Goal: Task Accomplishment & Management: Use online tool/utility

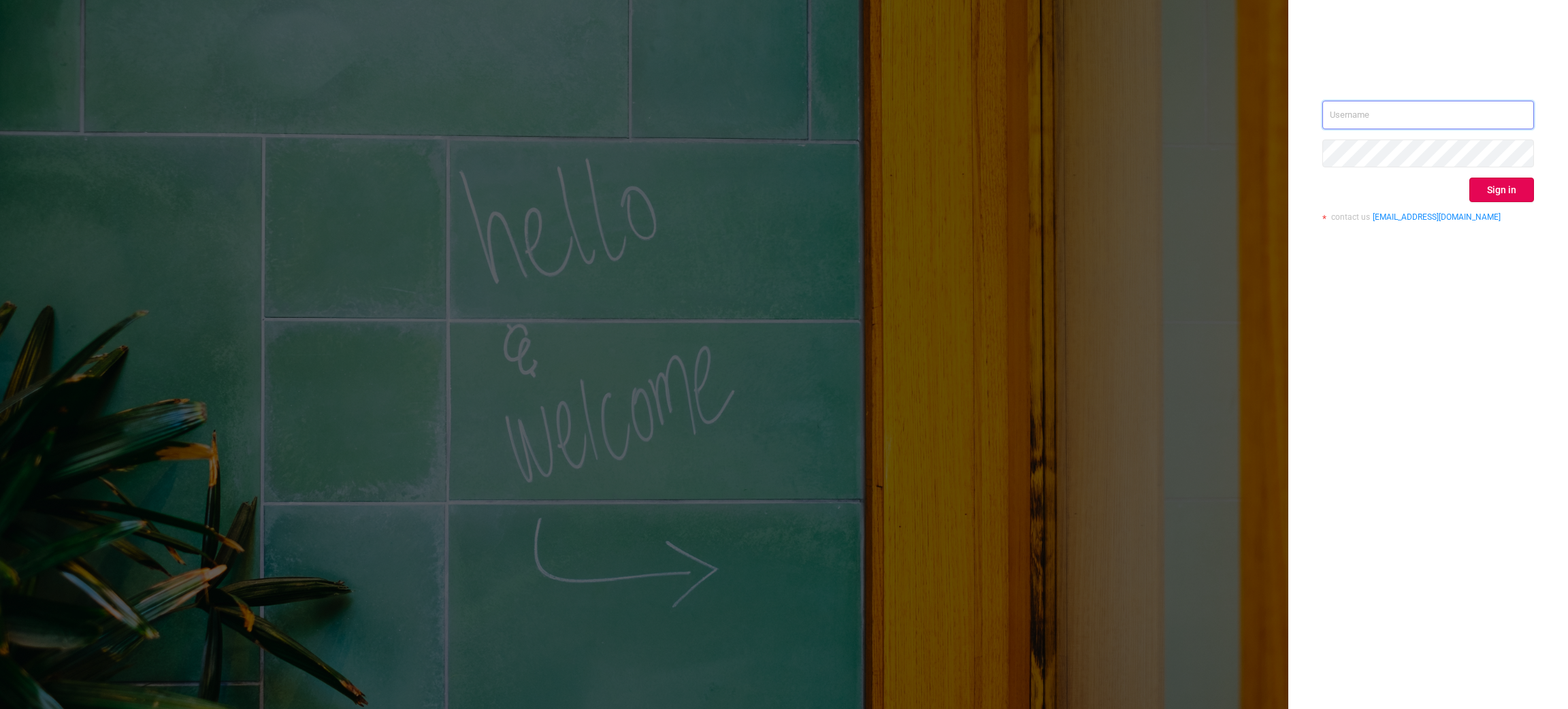
type input "[EMAIL_ADDRESS][DOMAIN_NAME]"
click at [1499, 195] on button "Sign in" at bounding box center [1502, 190] width 65 height 25
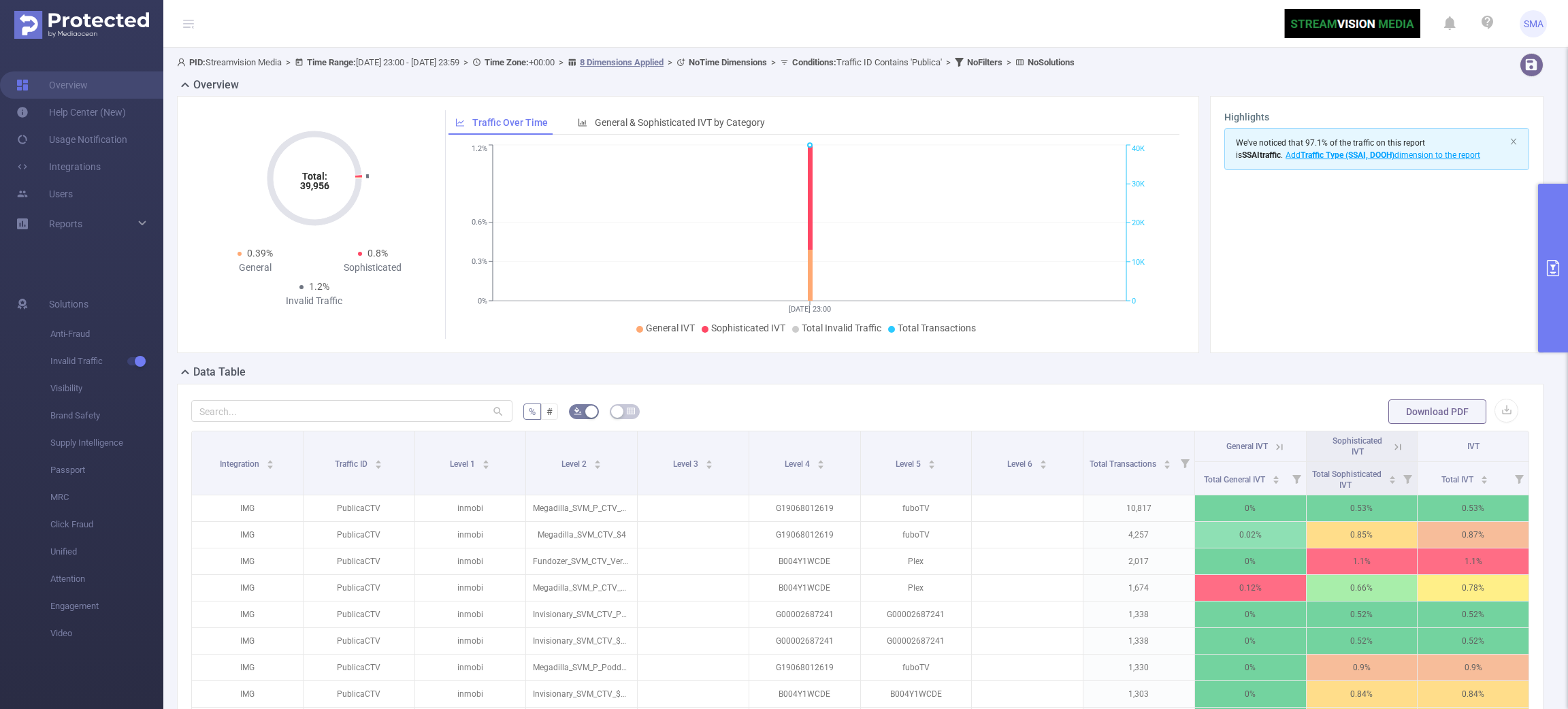
click at [1547, 305] on button "primary" at bounding box center [1553, 268] width 30 height 169
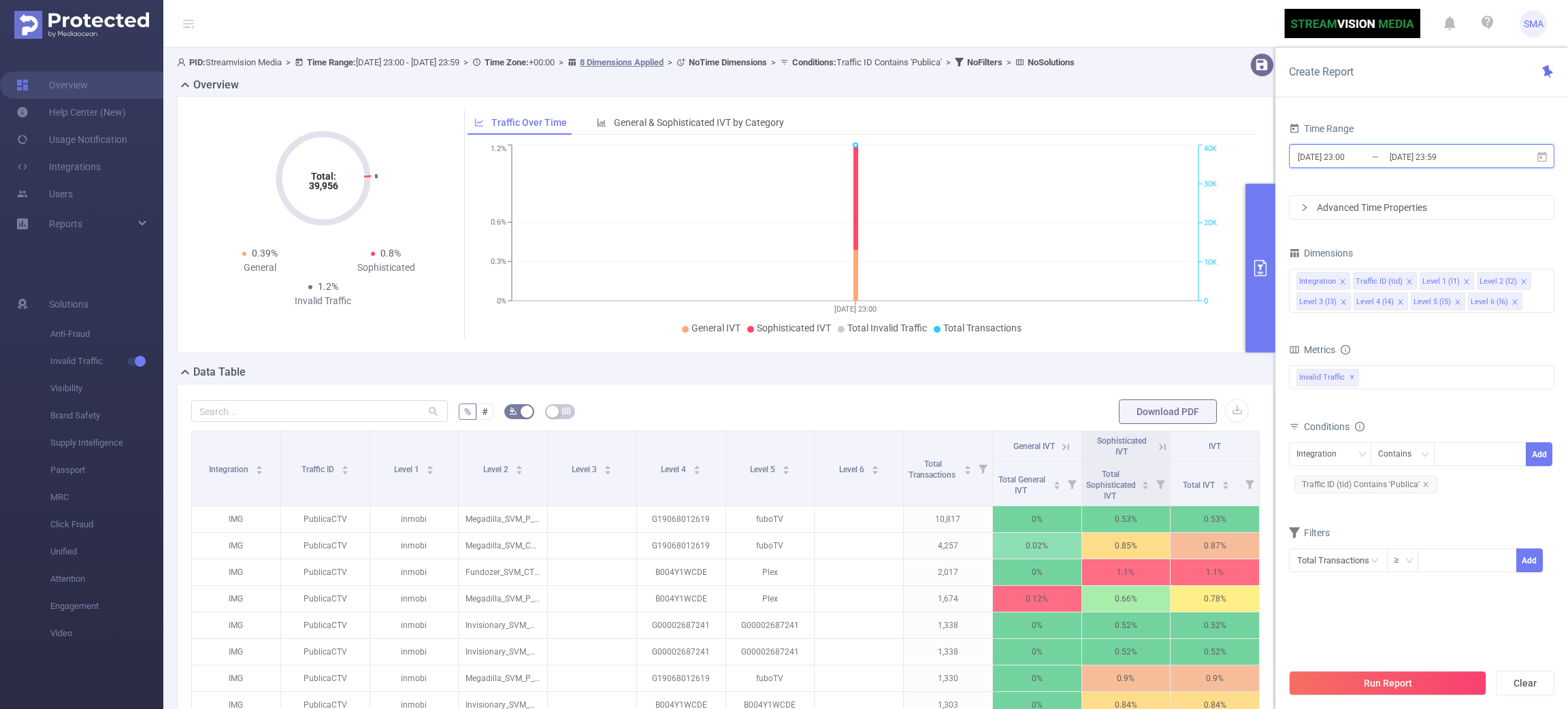
click at [1542, 157] on icon at bounding box center [1543, 156] width 10 height 10
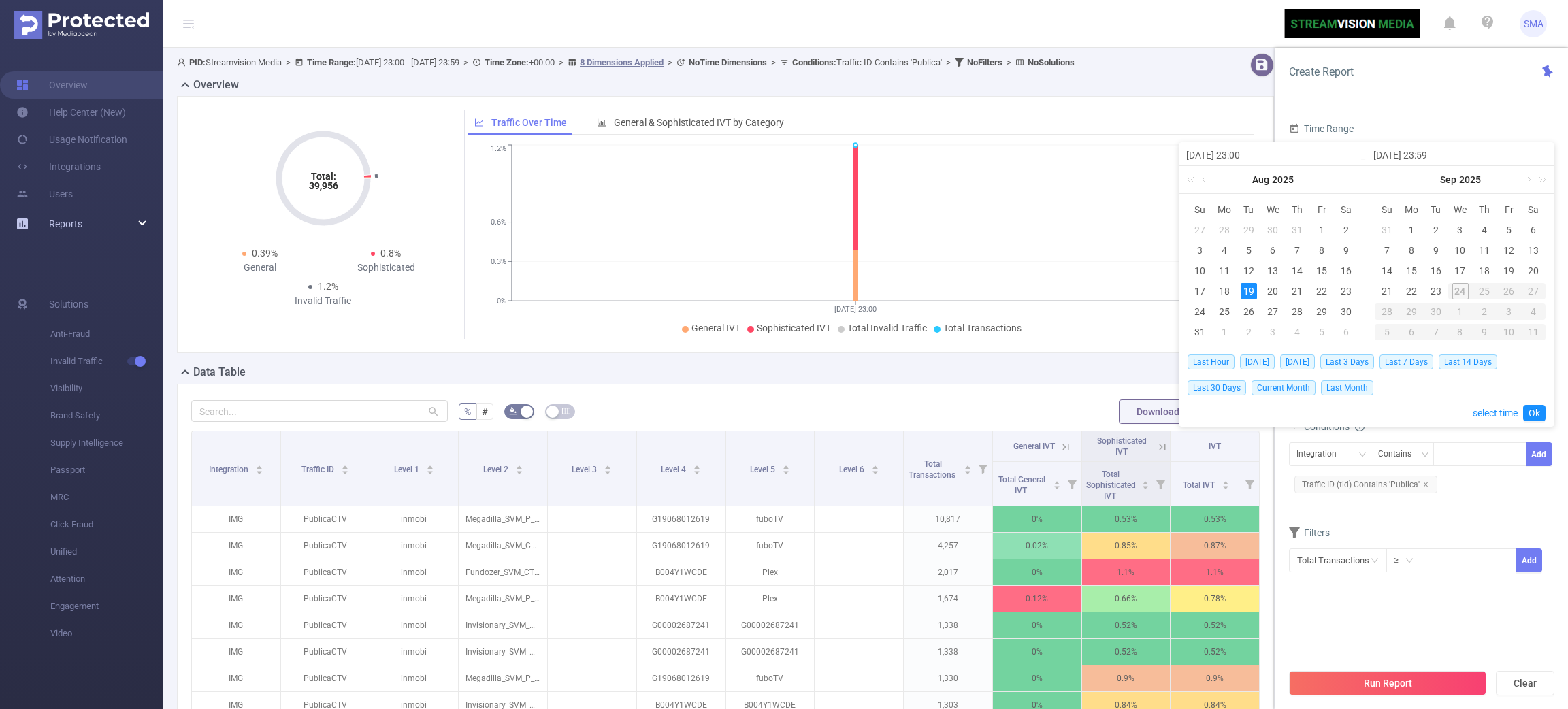
click at [99, 230] on div "Reports" at bounding box center [81, 224] width 163 height 27
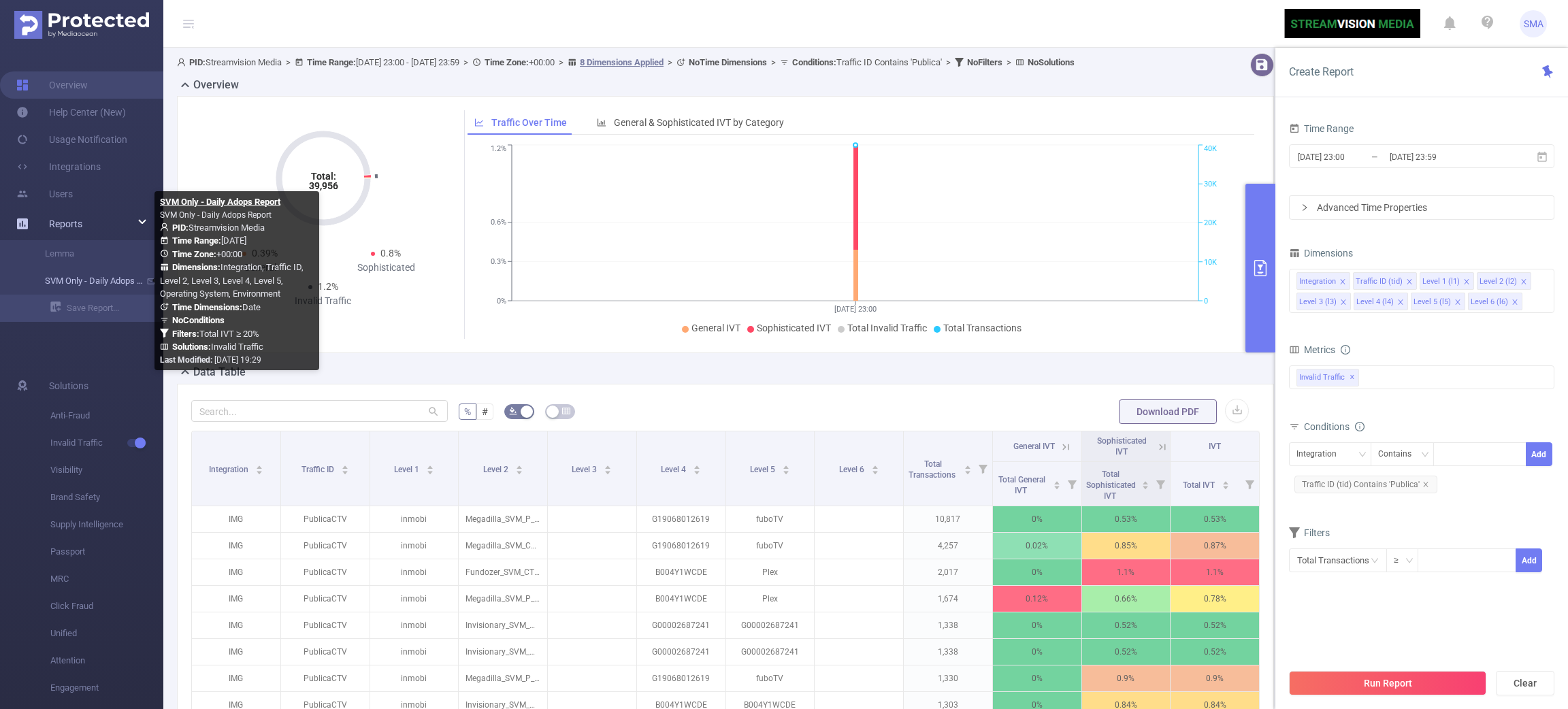
click at [81, 288] on link "SVM Only - Daily Adops Report" at bounding box center [87, 281] width 120 height 27
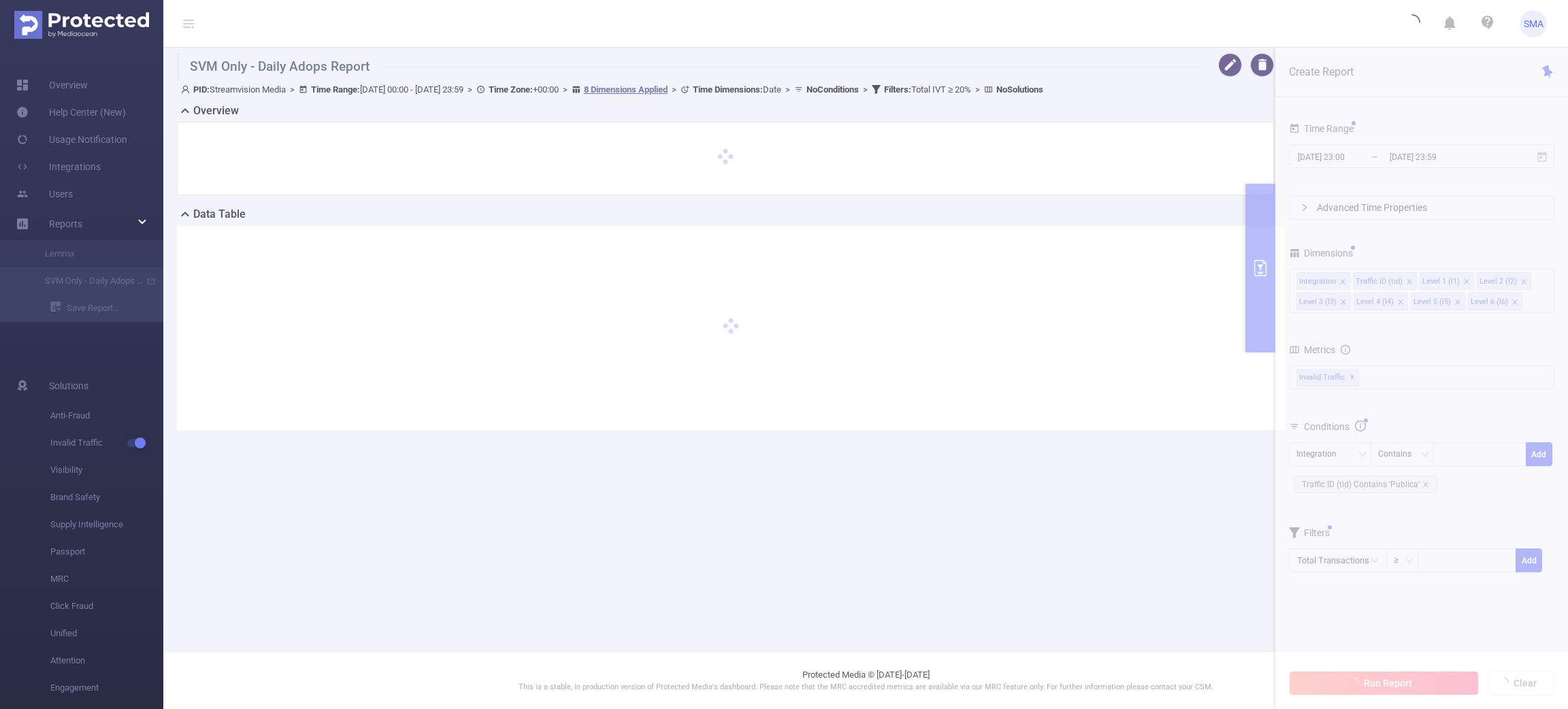
type input "[DATE] 00:00"
type input "[DATE] 23:59"
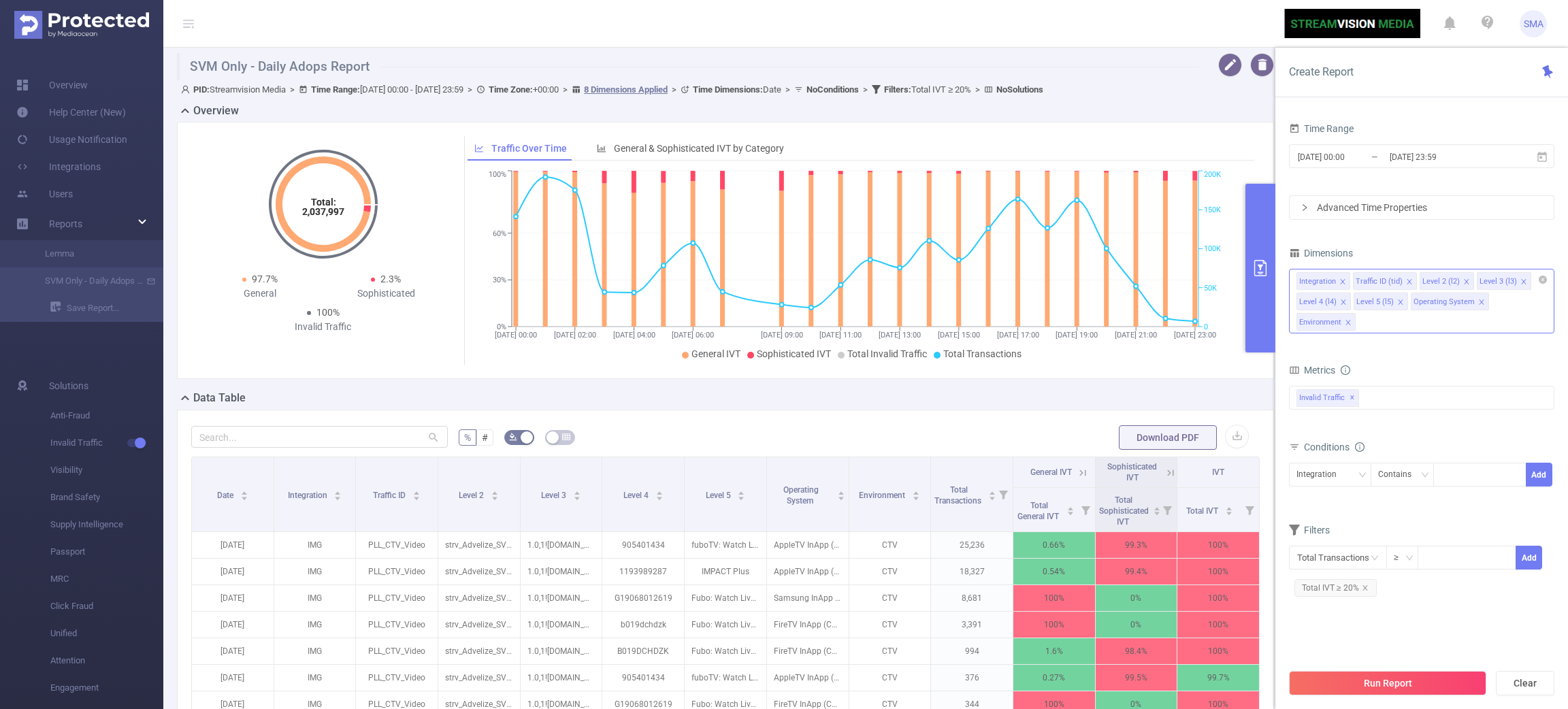
click at [1509, 309] on div "Integration Traffic ID (tid) Level 2 (l2) Level 3 (l3) Level 4 (l4) Level 5 (l5…" at bounding box center [1422, 300] width 265 height 65
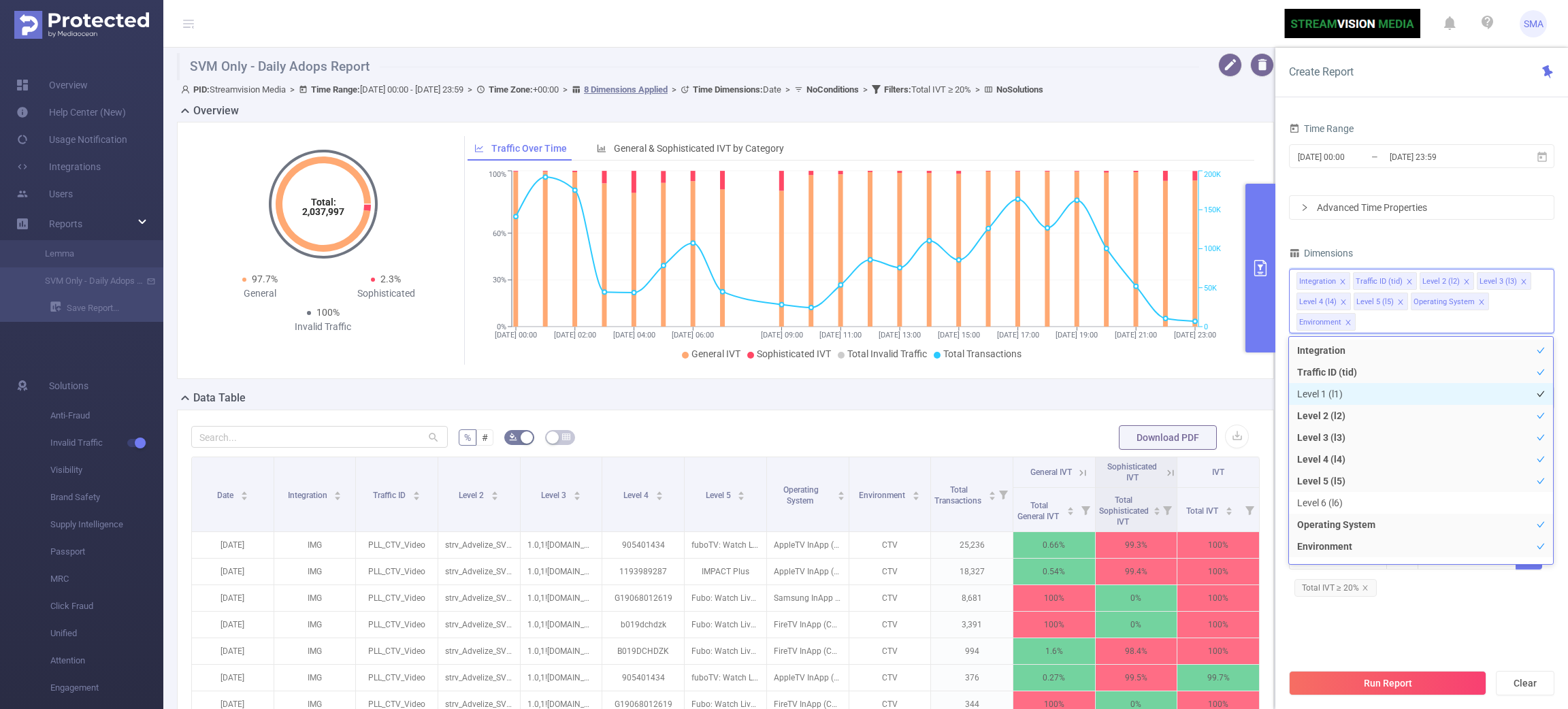
click at [1321, 400] on li "Level 1 (l1)" at bounding box center [1421, 394] width 264 height 22
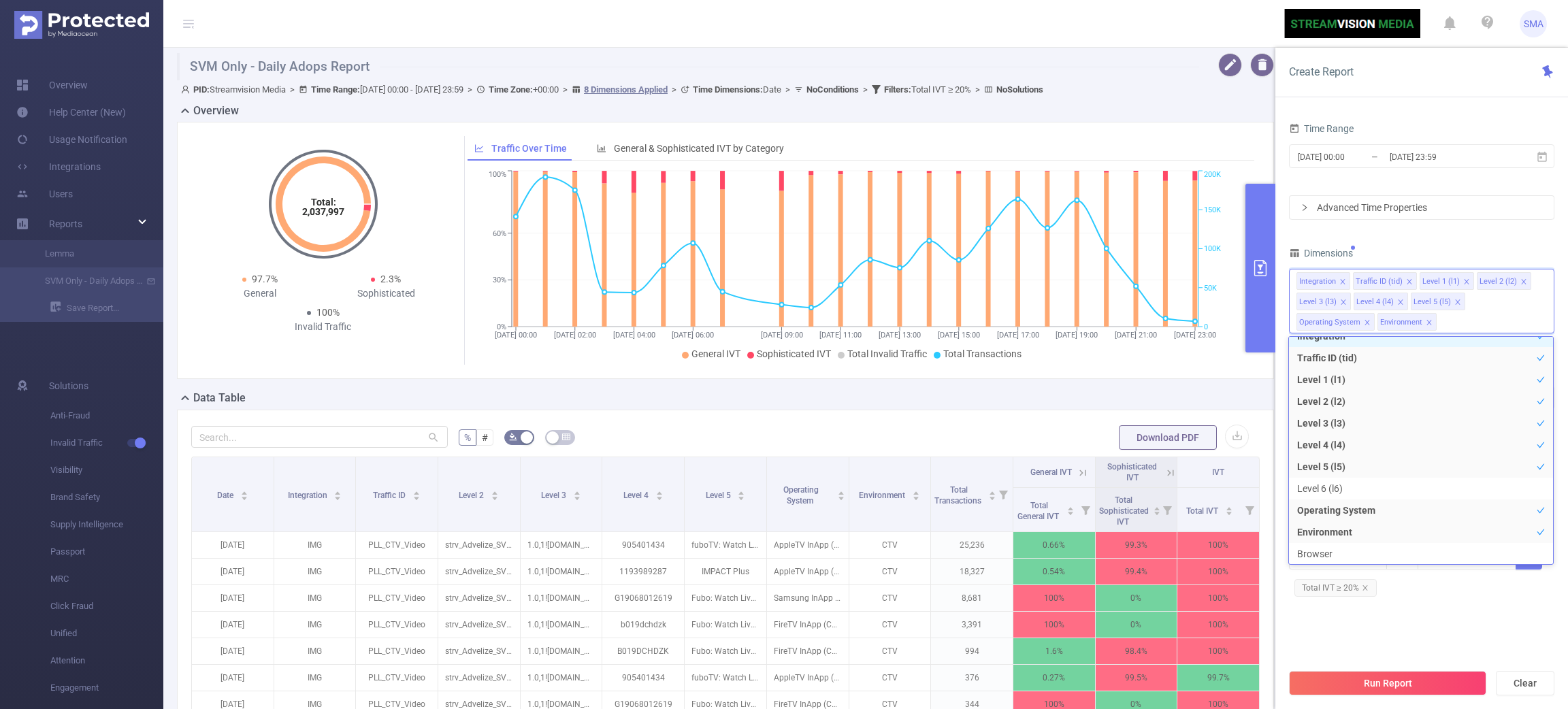
scroll to position [2, 0]
click at [85, 315] on link "Save Report..." at bounding box center [106, 308] width 113 height 27
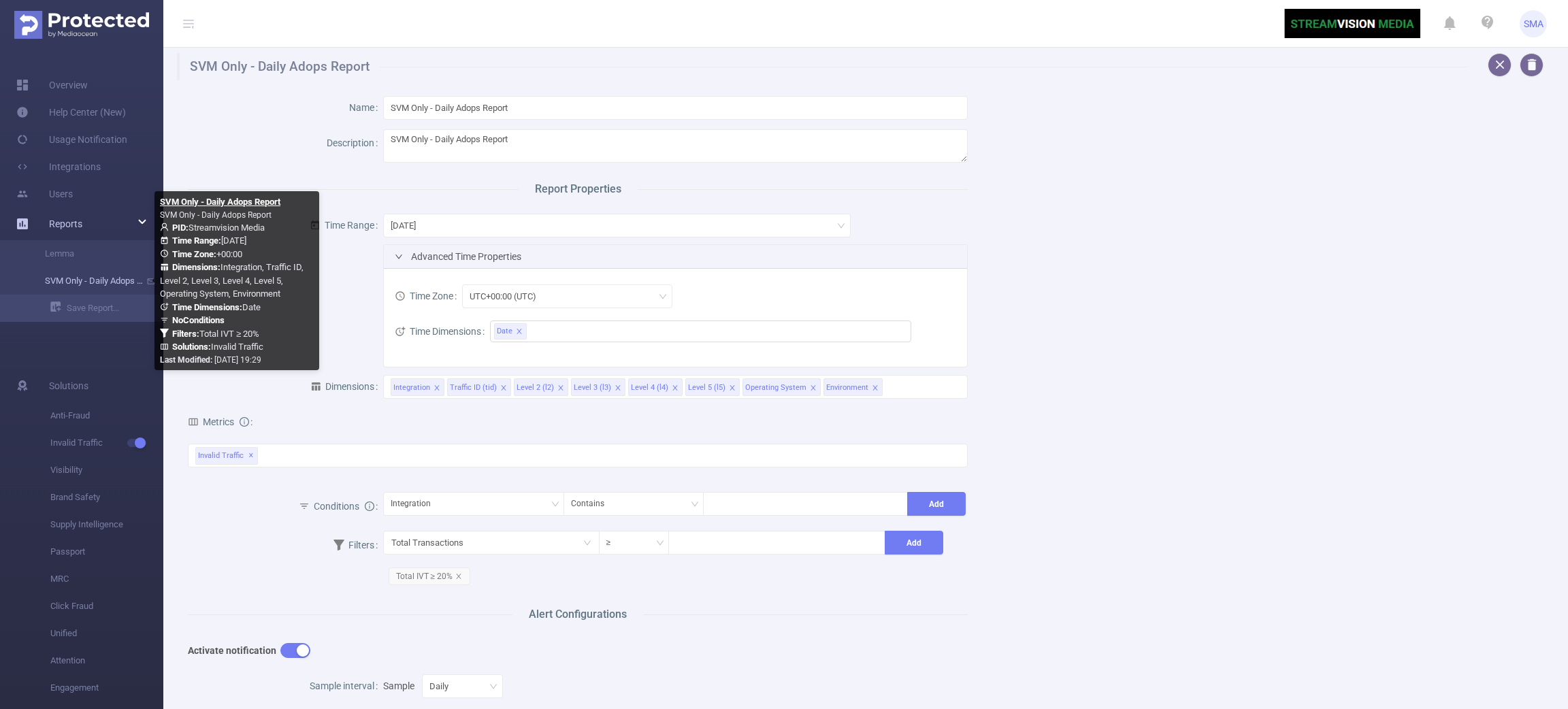
click at [43, 279] on link "SVM Only - Daily Adops Report" at bounding box center [87, 281] width 120 height 27
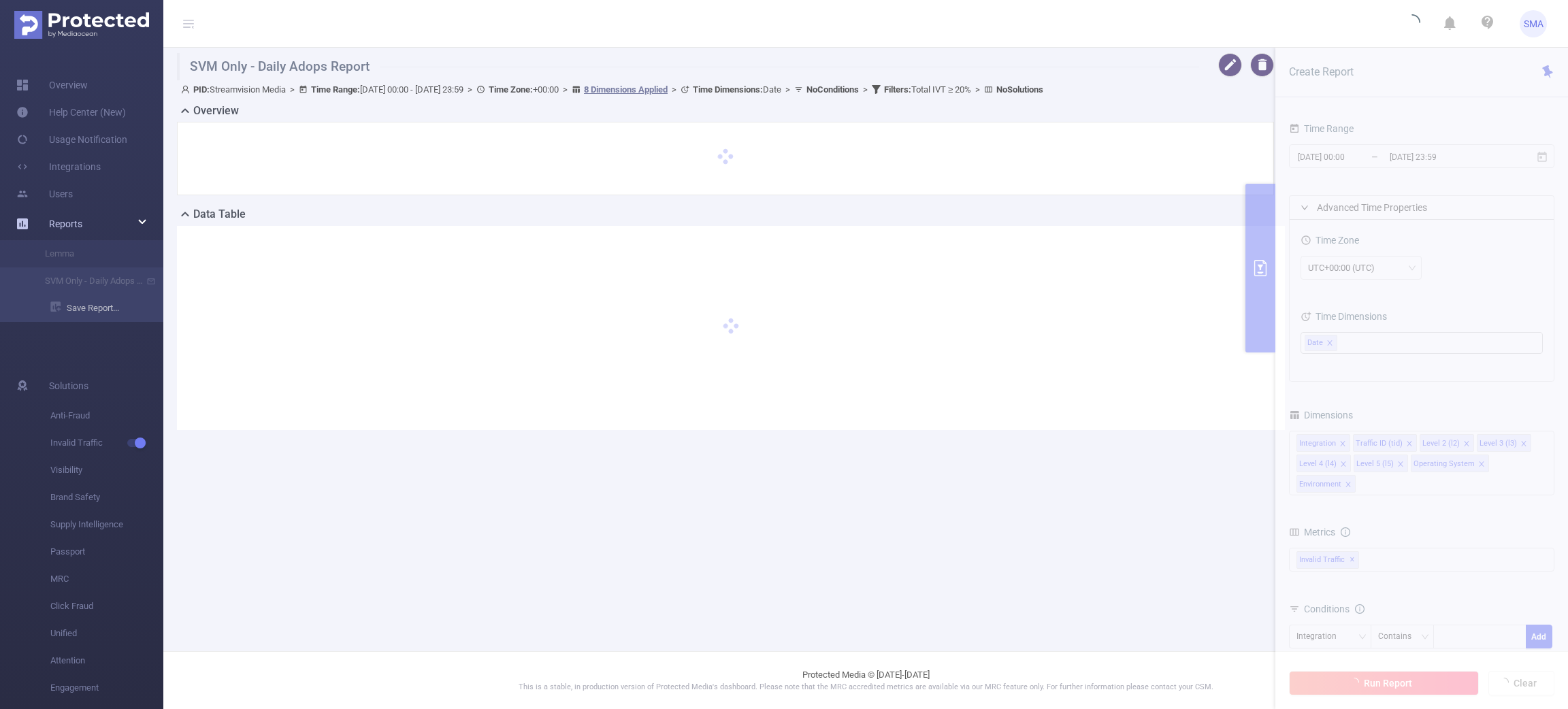
click at [105, 314] on li "Save Report..." at bounding box center [81, 308] width 163 height 27
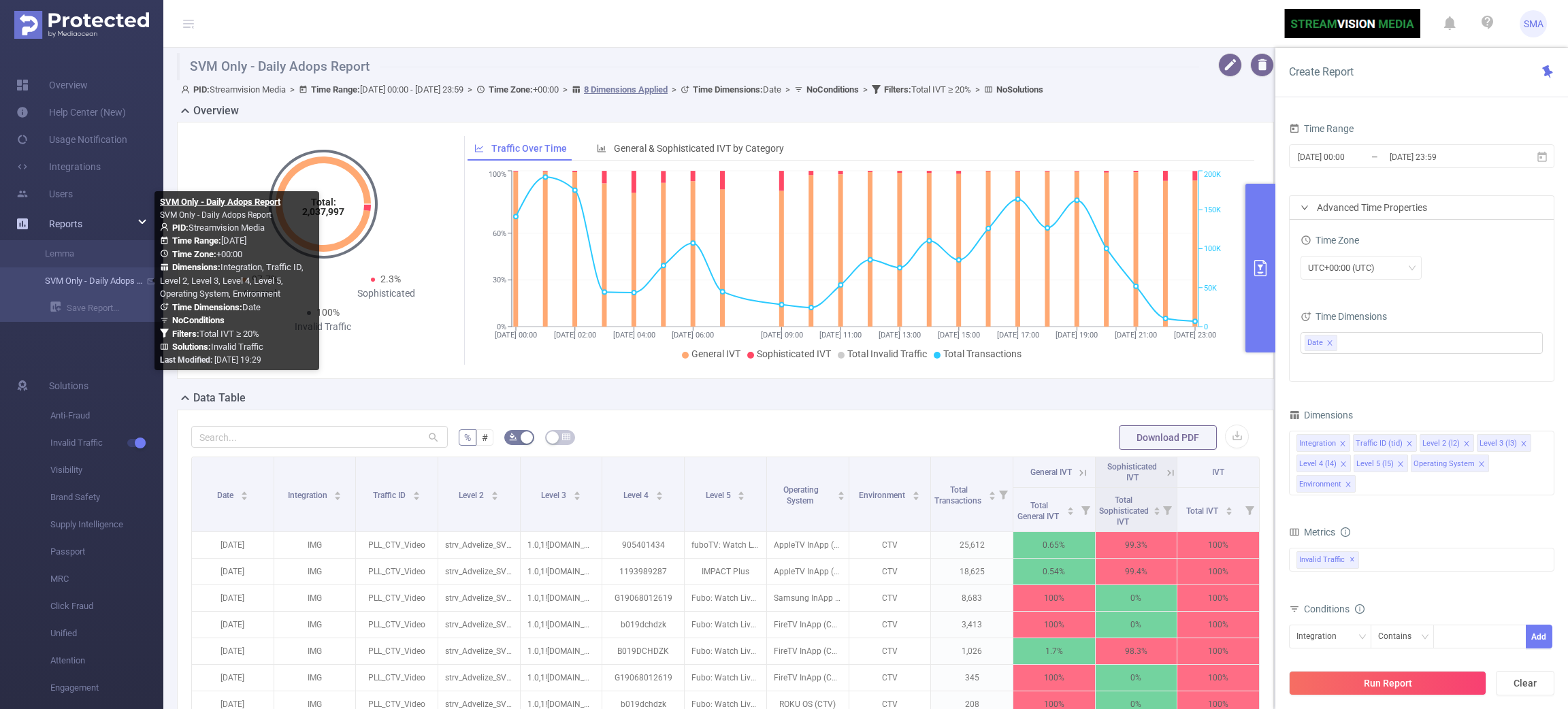
click at [118, 280] on link "SVM Only - Daily Adops Report" at bounding box center [87, 281] width 120 height 27
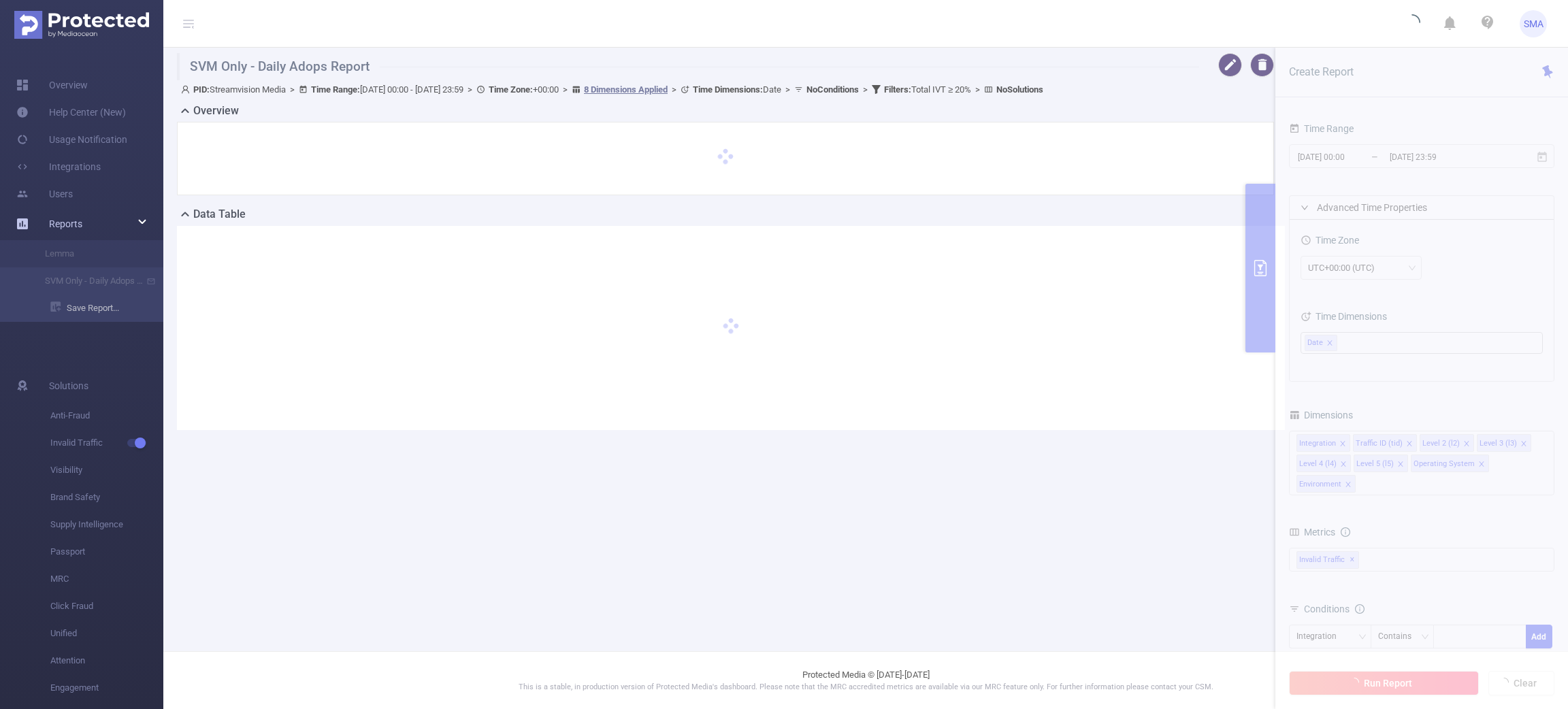
click at [91, 308] on li "Save Report..." at bounding box center [81, 308] width 163 height 27
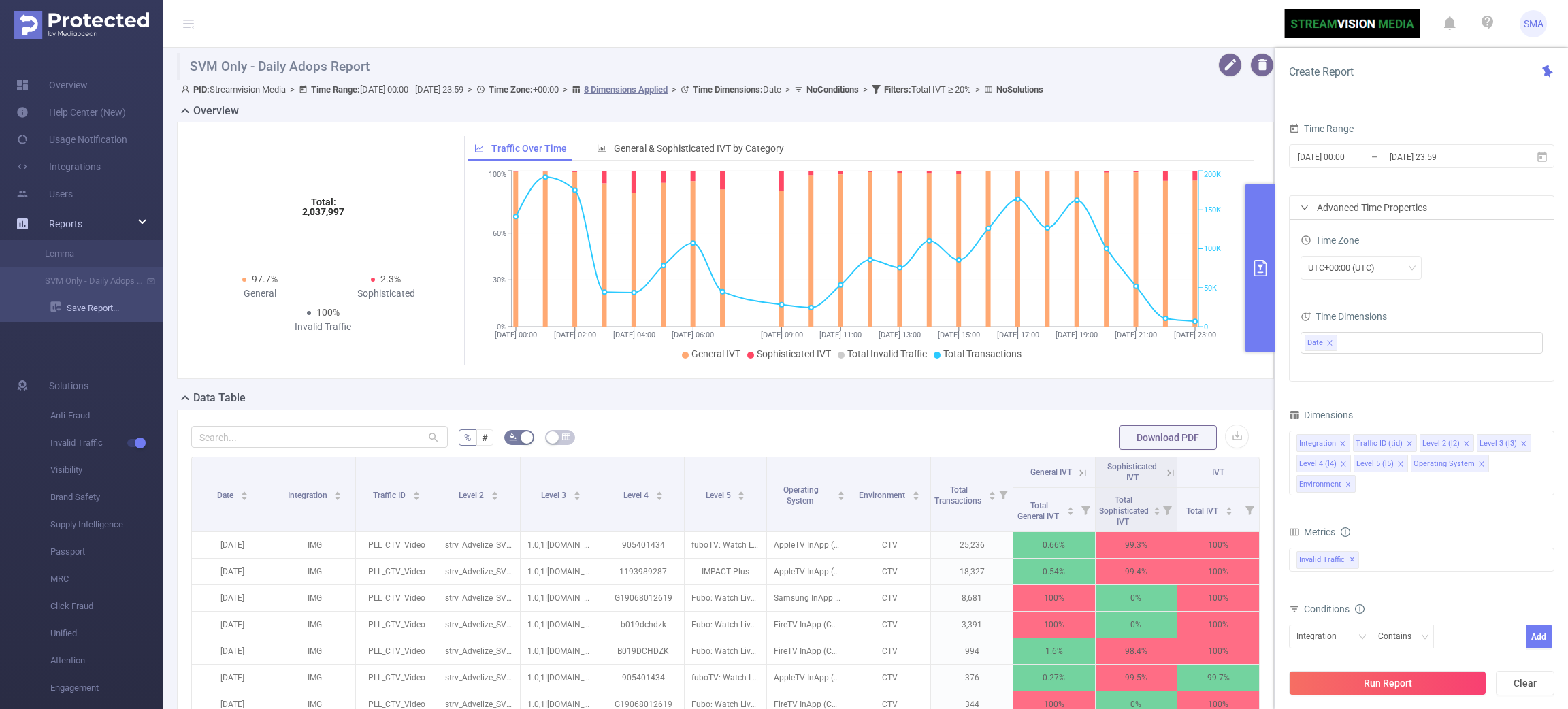
click at [91, 308] on link "Save Report..." at bounding box center [106, 308] width 113 height 27
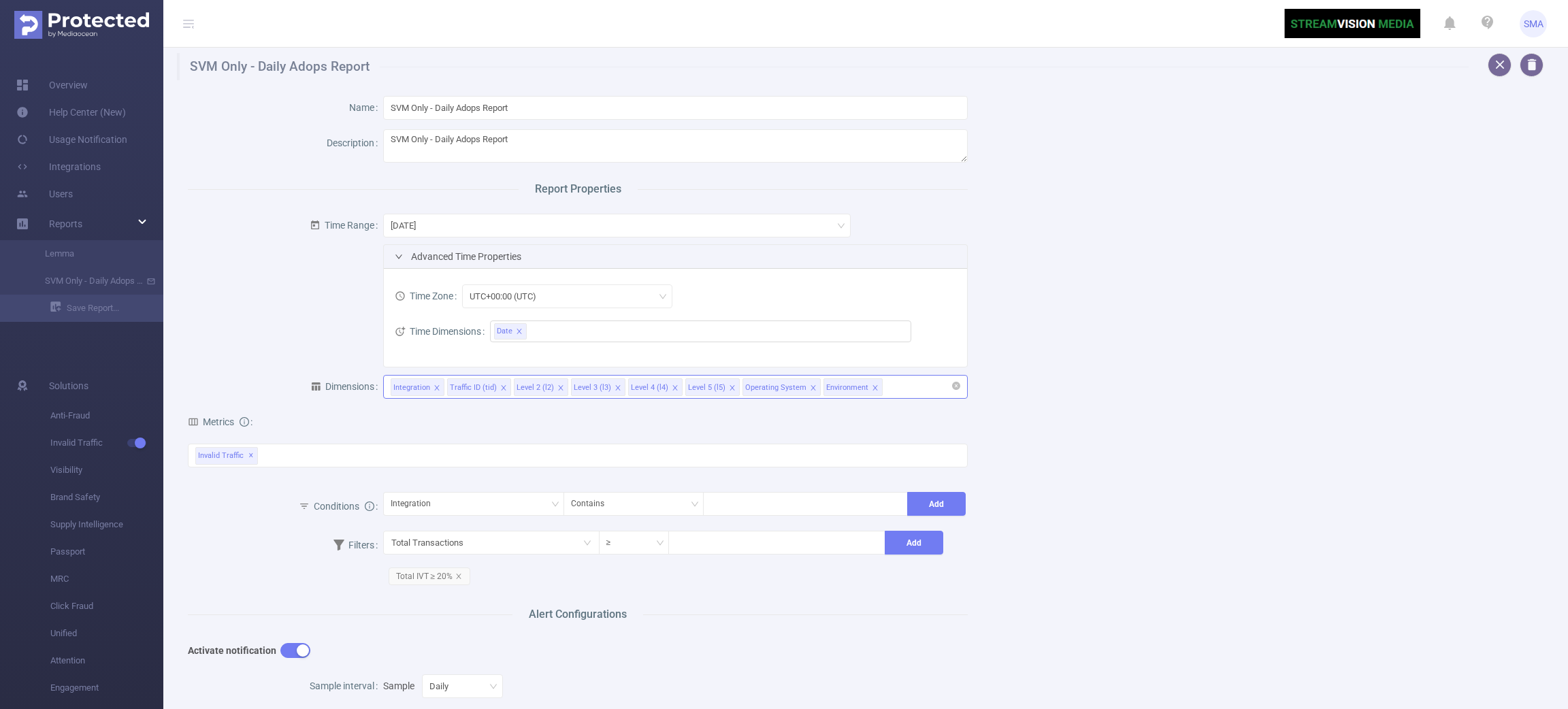
click at [887, 398] on div "Integration Traffic ID (tid) Level 2 (l2) Level 3 (l3) Level 4 (l4) Level 5 (l5…" at bounding box center [676, 386] width 570 height 22
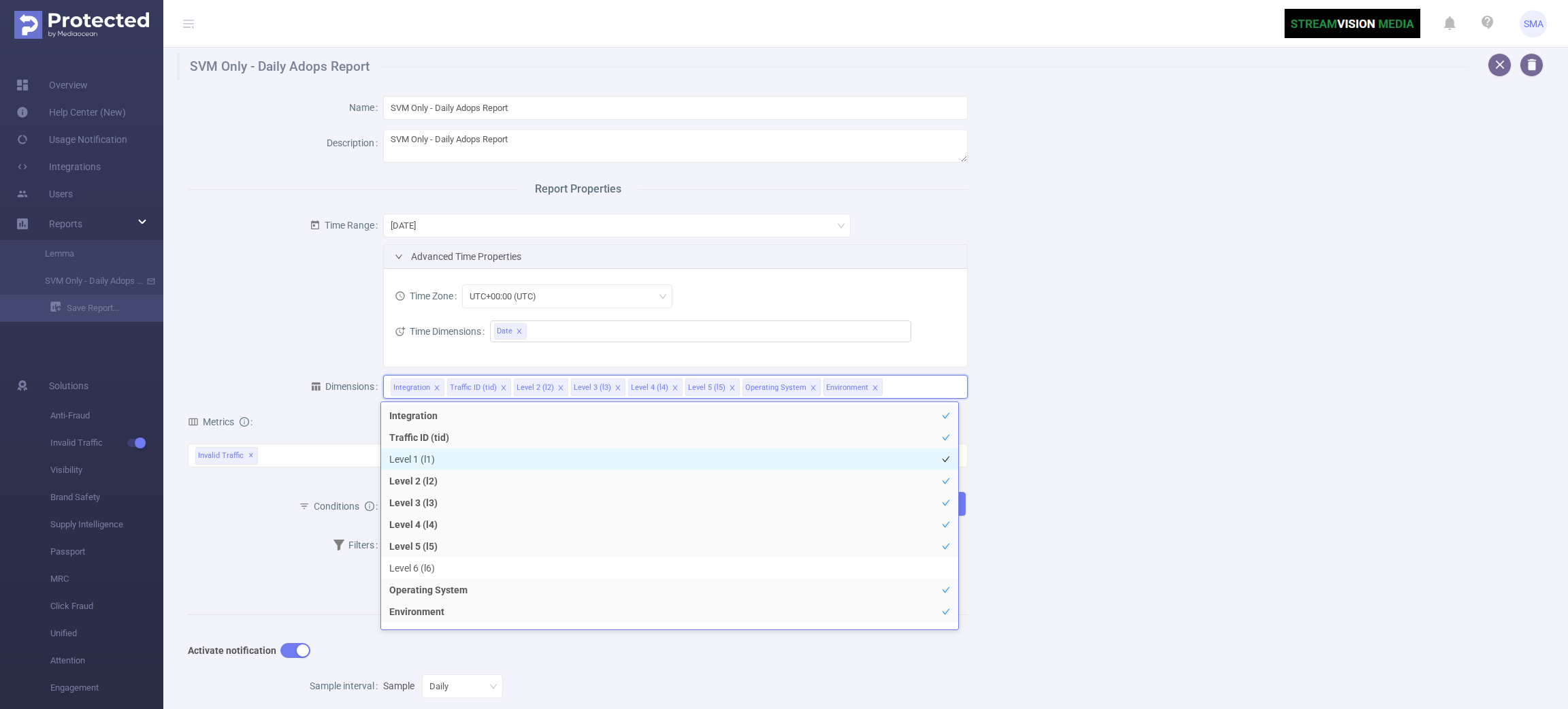
click at [473, 459] on li "Level 1 (l1)" at bounding box center [669, 458] width 578 height 22
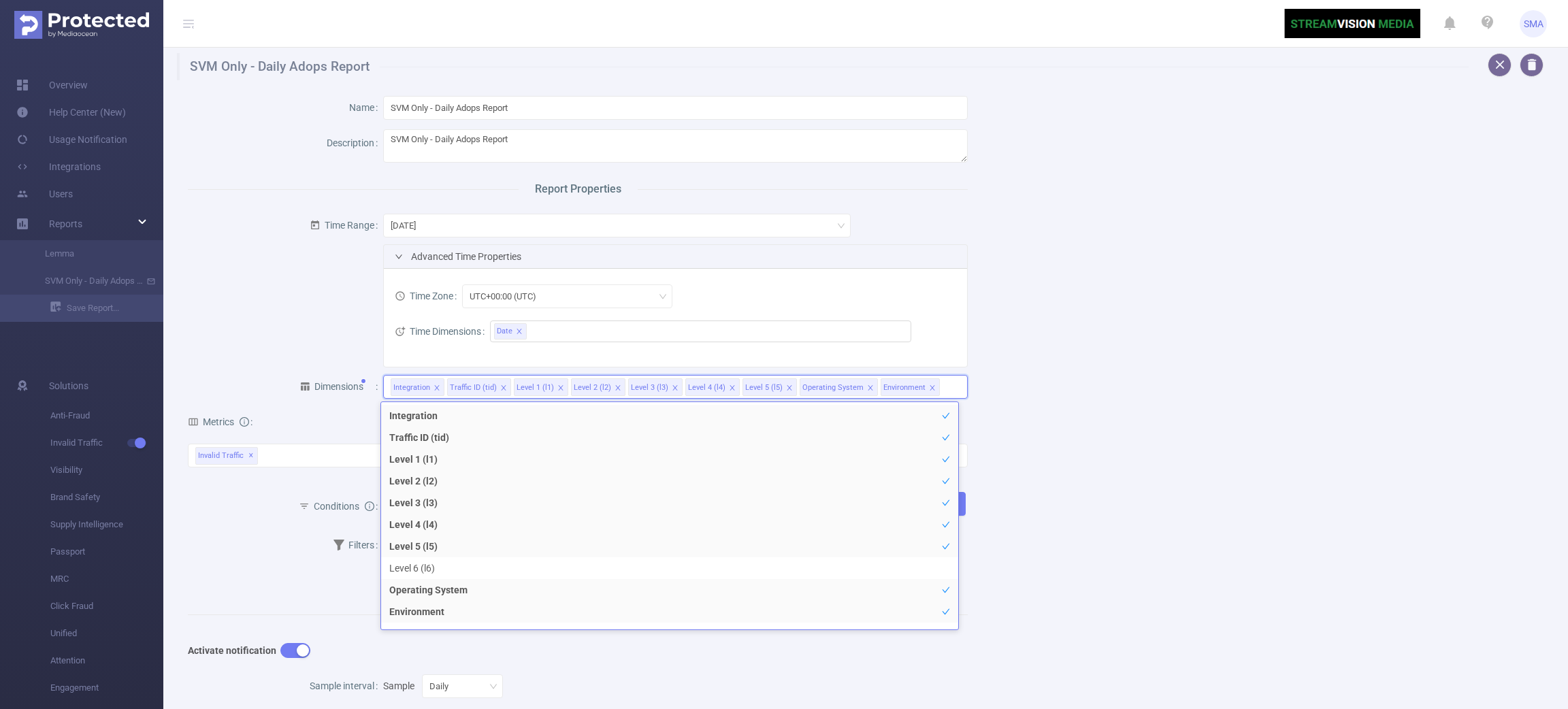
click at [1171, 369] on div "Name SVM Only - Daily Adops Report Description SVM Only - Daily Adops Report Re…" at bounding box center [860, 548] width 1378 height 935
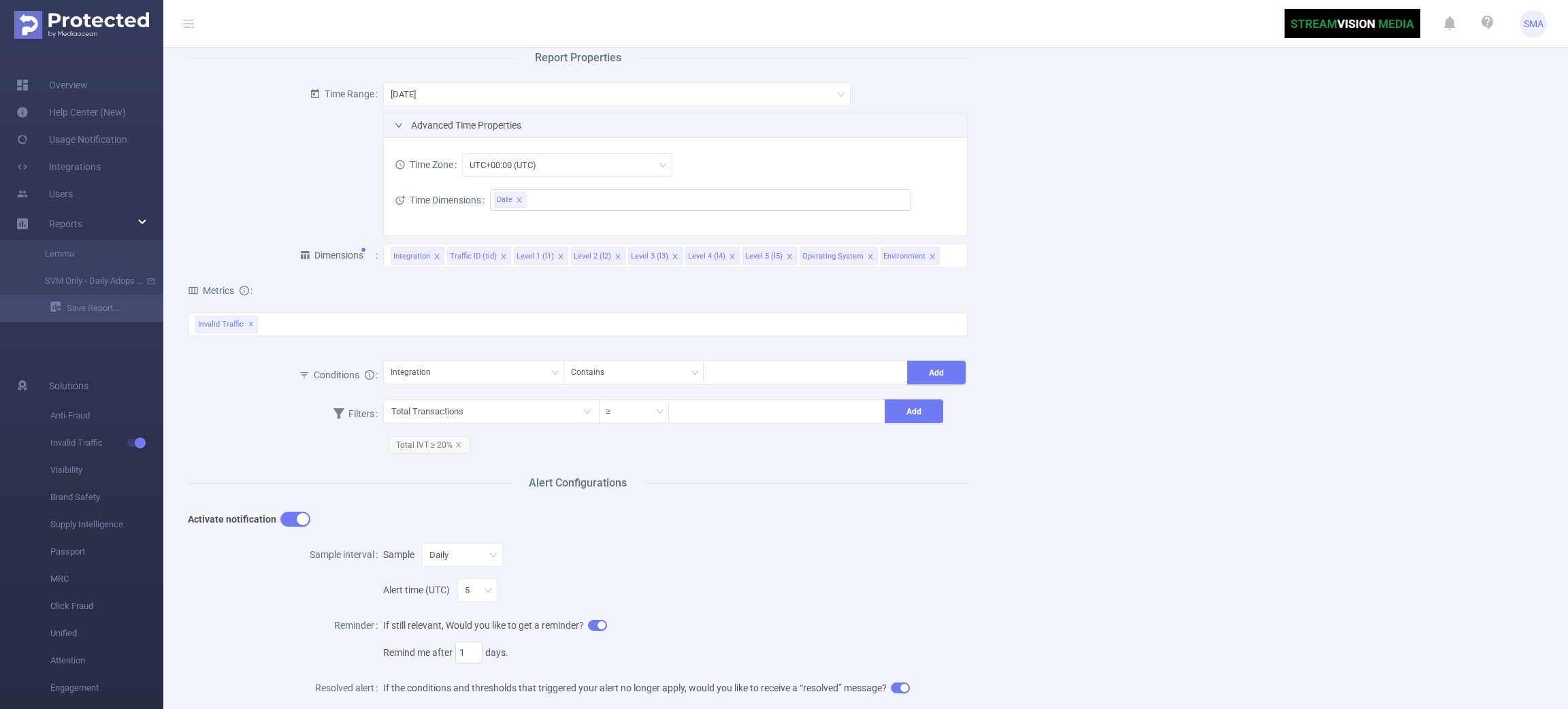
scroll to position [391, 0]
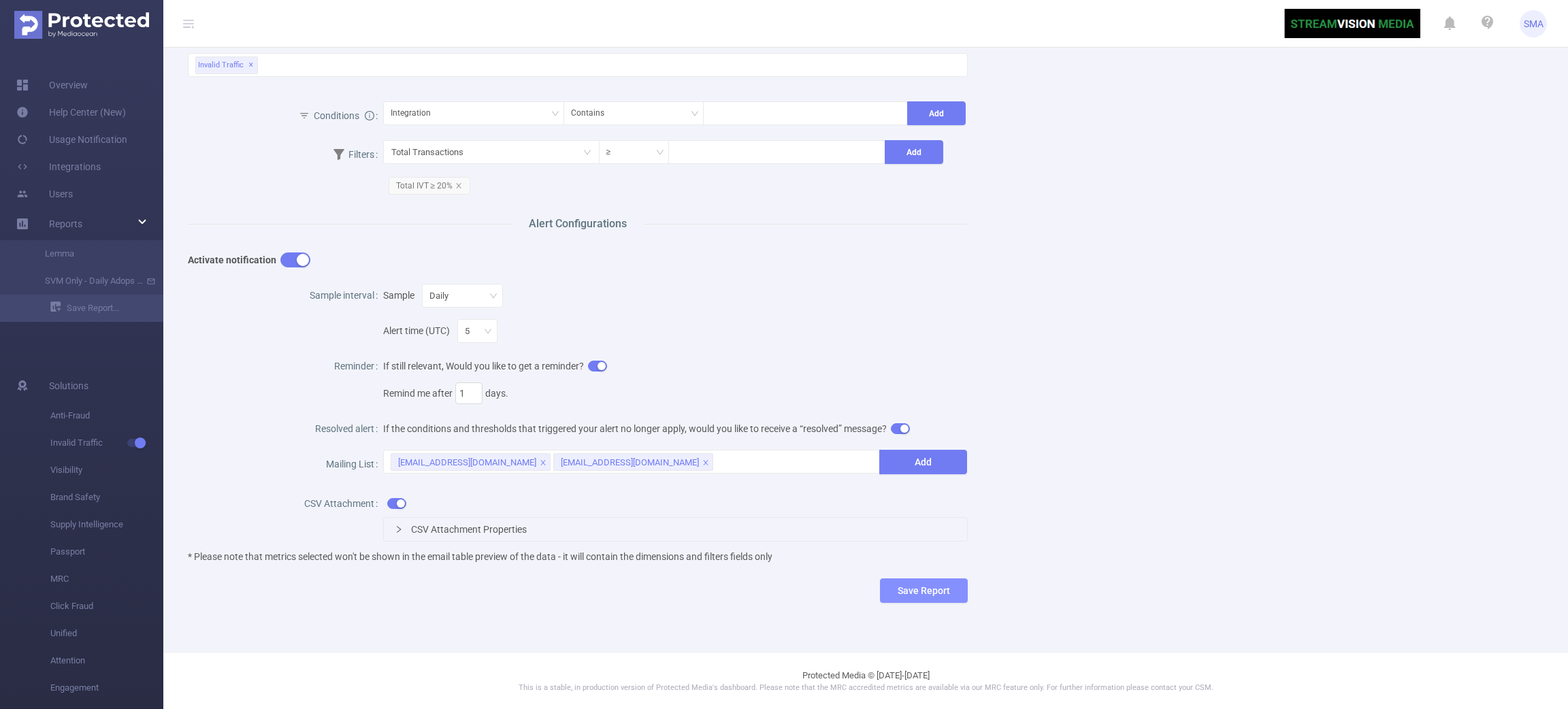
click at [958, 585] on button "Save Report" at bounding box center [923, 590] width 88 height 25
click at [975, 550] on button "Save" at bounding box center [979, 549] width 31 height 16
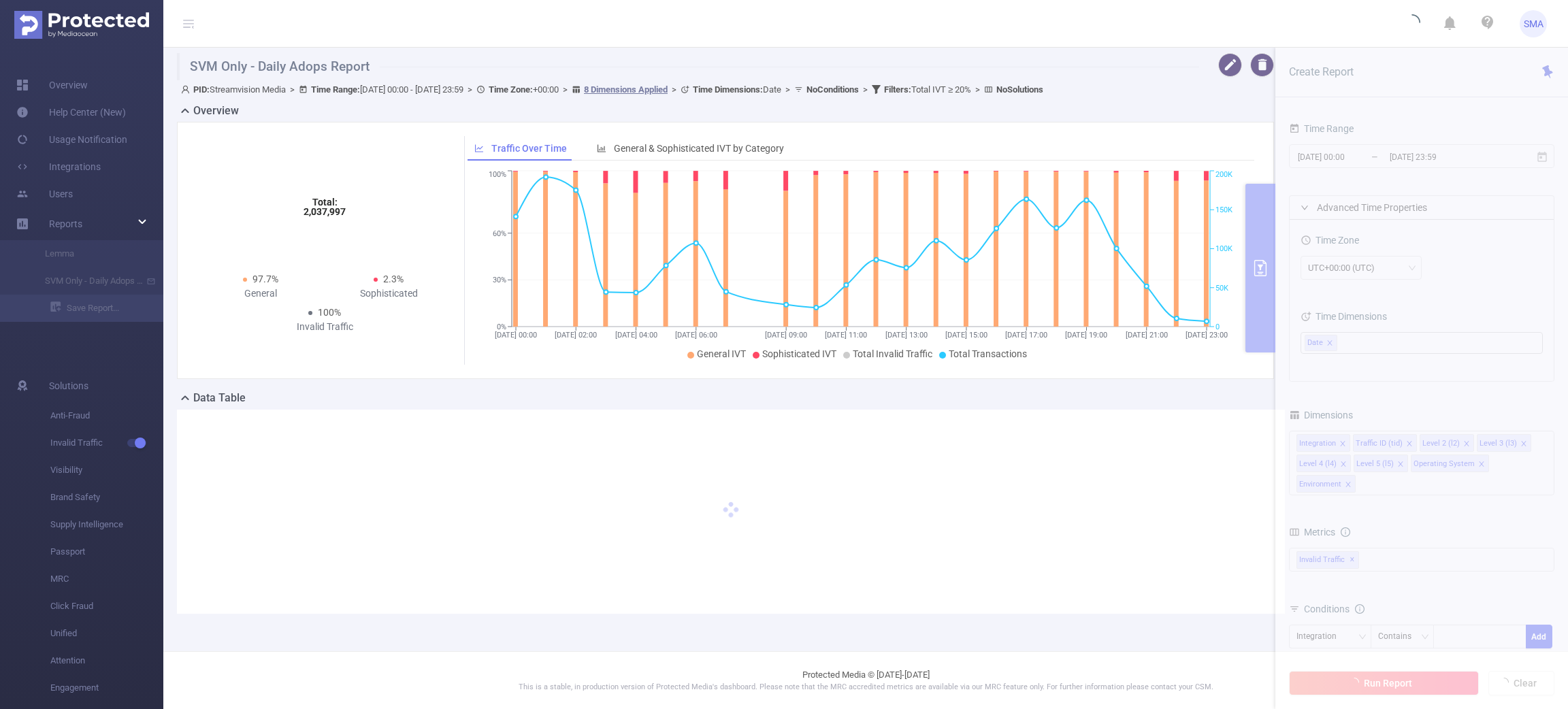
scroll to position [0, 0]
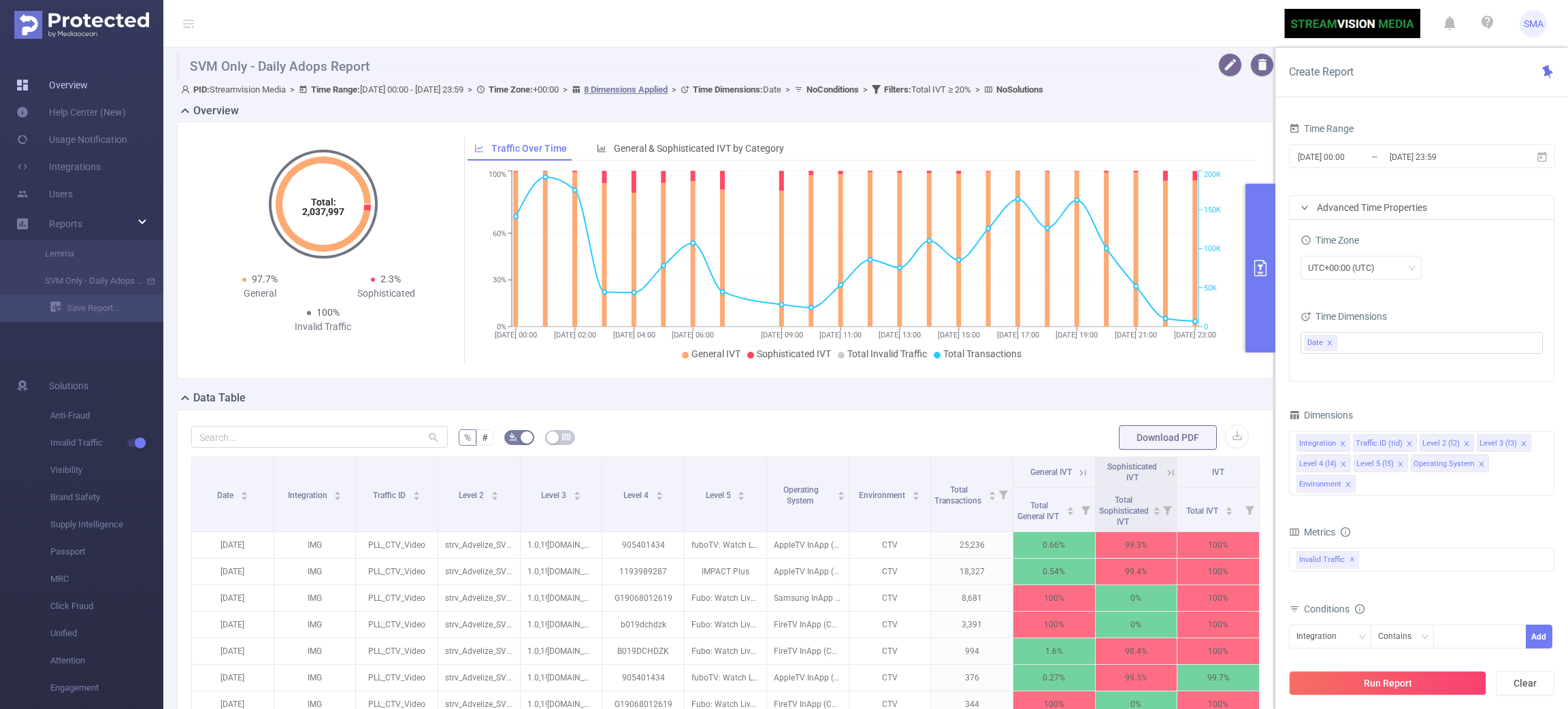
click at [79, 72] on link "Overview" at bounding box center [52, 84] width 71 height 27
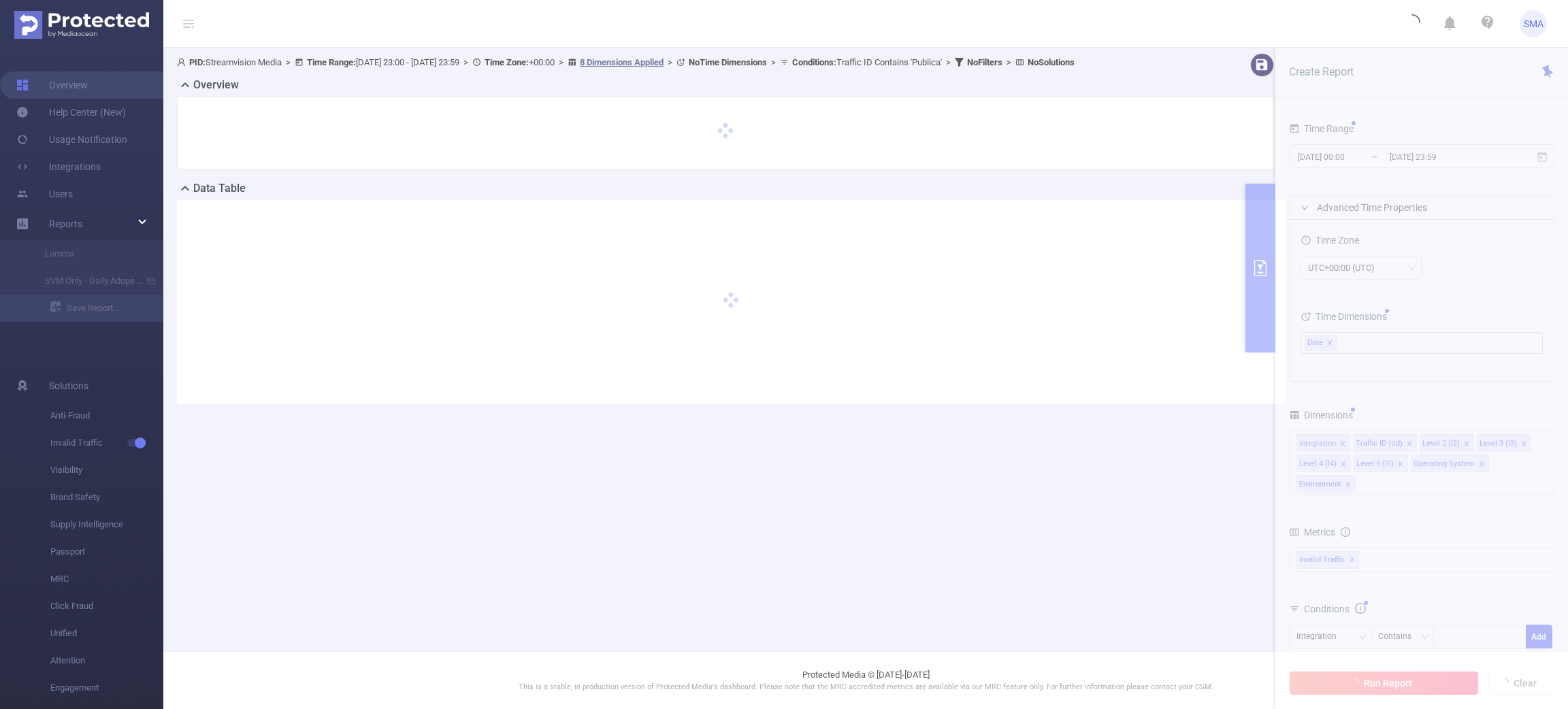
type input "[DATE] 23:00"
type input "[DATE] 23:59"
